Goal: Check status: Check status

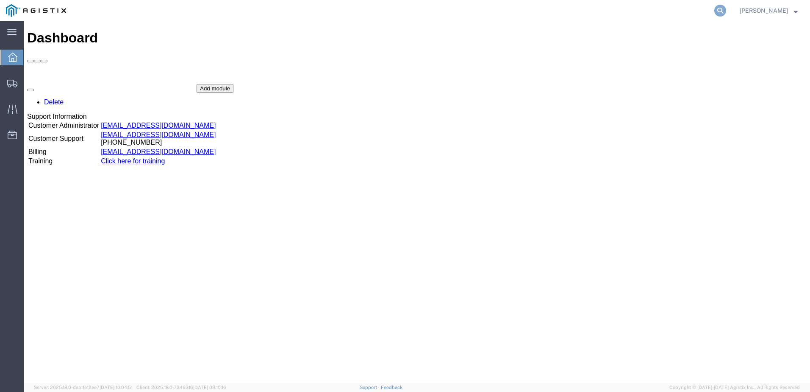
click at [726, 9] on icon at bounding box center [720, 11] width 12 height 12
click at [680, 11] on input "search" at bounding box center [586, 10] width 258 height 20
paste input "56597311"
type input "56597311"
